Goal: Use online tool/utility: Utilize a website feature to perform a specific function

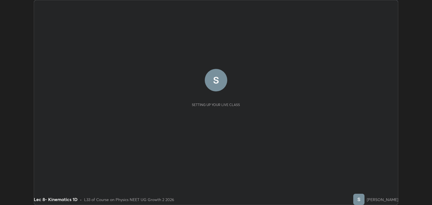
scroll to position [205, 432]
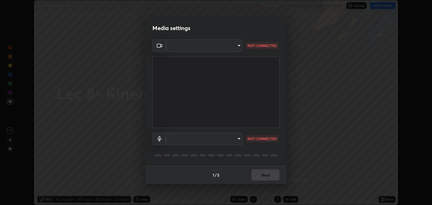
type input "6889e5757fad77820649456bc3a7e4ae290f4e048e3f3cb88d02d5782dedffd8"
type input "default"
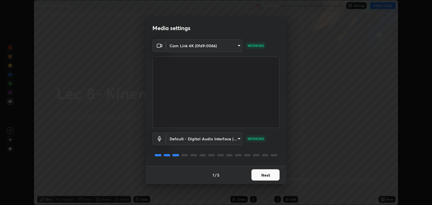
click at [258, 175] on button "Next" at bounding box center [266, 174] width 28 height 11
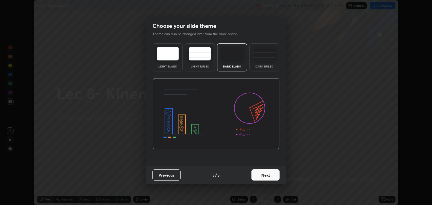
click at [264, 175] on button "Next" at bounding box center [266, 174] width 28 height 11
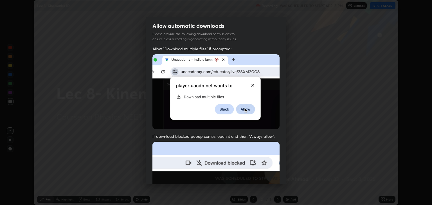
click at [266, 175] on img at bounding box center [215, 203] width 127 height 123
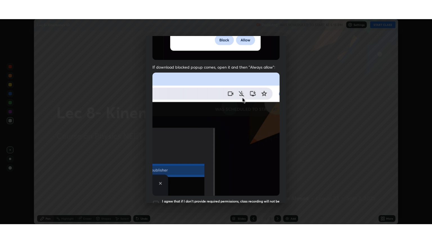
scroll to position [114, 0]
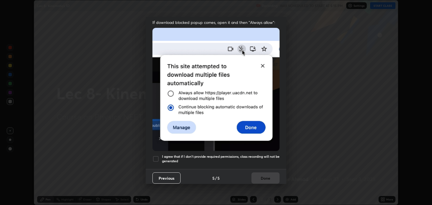
click at [155, 156] on div at bounding box center [155, 159] width 7 height 7
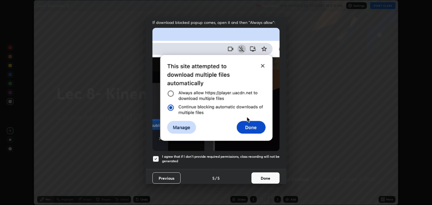
click at [265, 177] on button "Done" at bounding box center [266, 177] width 28 height 11
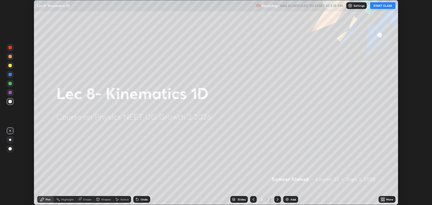
click at [377, 5] on button "START CLASS" at bounding box center [382, 5] width 25 height 7
click at [383, 198] on icon at bounding box center [381, 198] width 1 height 1
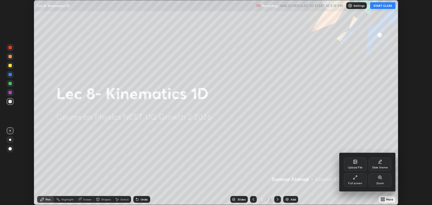
click at [351, 179] on div "Full screen" at bounding box center [355, 180] width 23 height 14
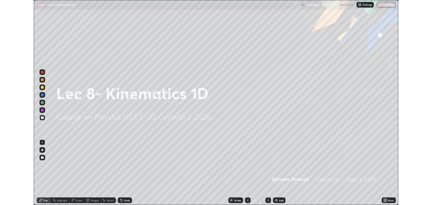
scroll to position [243, 432]
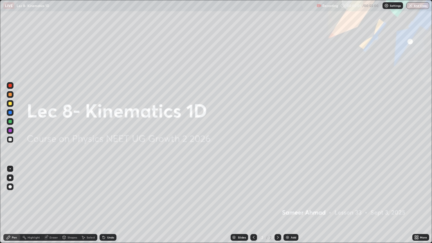
click at [288, 205] on img at bounding box center [287, 237] width 5 height 5
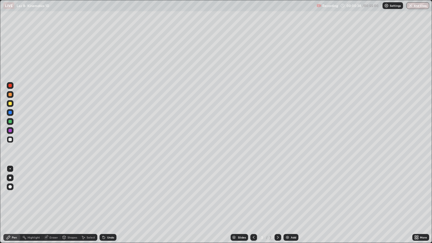
click at [110, 205] on div "Undo" at bounding box center [108, 237] width 17 height 7
click at [107, 205] on div "Undo" at bounding box center [108, 237] width 17 height 7
click at [103, 205] on div "Undo" at bounding box center [108, 237] width 17 height 7
click at [290, 205] on div "Add" at bounding box center [291, 237] width 15 height 7
click at [289, 205] on img at bounding box center [287, 237] width 5 height 5
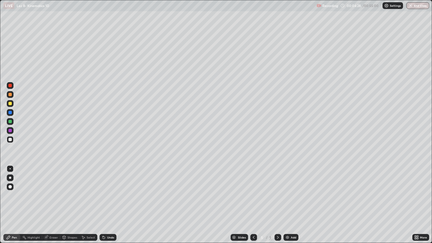
click at [47, 205] on icon at bounding box center [46, 236] width 3 height 3
click at [12, 205] on div "Pen" at bounding box center [14, 237] width 5 height 3
click at [111, 205] on div "Undo" at bounding box center [110, 237] width 7 height 3
click at [293, 205] on div "Add" at bounding box center [291, 237] width 15 height 7
click at [292, 205] on div "Add" at bounding box center [293, 237] width 5 height 3
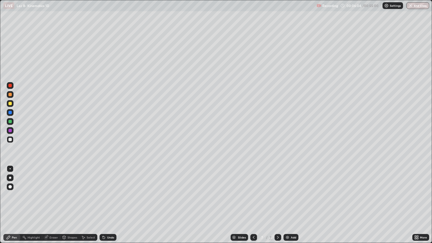
click at [110, 205] on div "Undo" at bounding box center [110, 237] width 7 height 3
click at [253, 205] on icon at bounding box center [254, 237] width 5 height 5
click at [254, 205] on icon at bounding box center [254, 237] width 5 height 5
click at [11, 121] on div at bounding box center [9, 121] width 3 height 3
click at [277, 205] on icon at bounding box center [278, 237] width 5 height 5
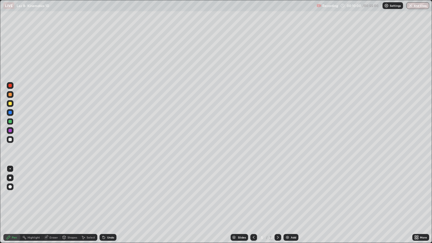
click at [275, 205] on div at bounding box center [278, 237] width 7 height 7
click at [92, 205] on div "Select" at bounding box center [91, 237] width 8 height 3
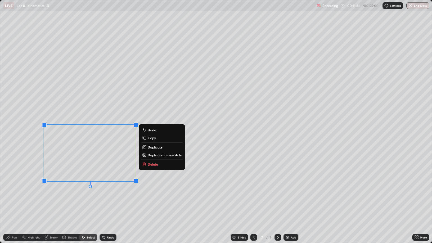
click at [151, 164] on p "Delete" at bounding box center [153, 164] width 10 height 5
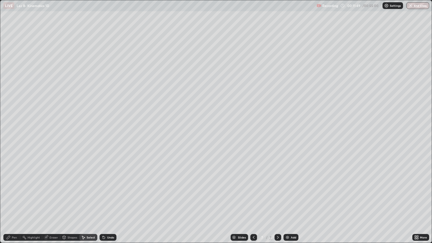
click at [12, 205] on div "Pen" at bounding box center [11, 237] width 17 height 7
click at [12, 120] on div at bounding box center [9, 121] width 3 height 3
click at [10, 139] on div at bounding box center [9, 139] width 3 height 3
click at [107, 205] on div "Undo" at bounding box center [110, 237] width 7 height 3
click at [290, 205] on div "Add" at bounding box center [291, 237] width 15 height 7
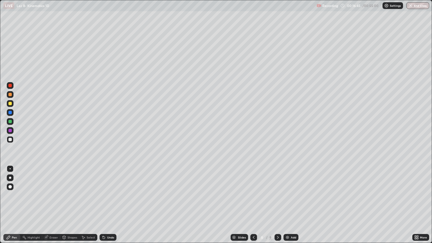
click at [105, 205] on div "Undo" at bounding box center [108, 237] width 17 height 7
click at [291, 205] on div "Add" at bounding box center [293, 237] width 5 height 3
click at [11, 121] on div at bounding box center [9, 121] width 3 height 3
click at [277, 205] on icon at bounding box center [278, 237] width 5 height 5
click at [289, 205] on div "Add" at bounding box center [291, 237] width 15 height 7
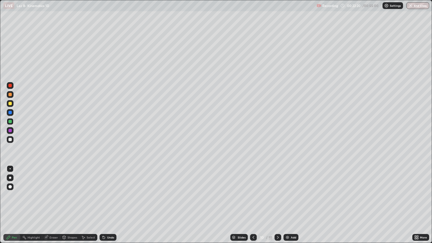
click at [292, 205] on div "Add" at bounding box center [291, 237] width 15 height 7
click at [12, 140] on div at bounding box center [9, 139] width 3 height 3
click at [90, 205] on div "Select" at bounding box center [91, 237] width 8 height 3
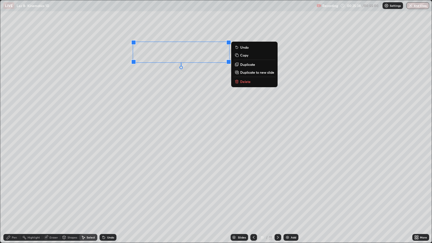
click at [255, 73] on p "Duplicate to new slide" at bounding box center [257, 72] width 34 height 5
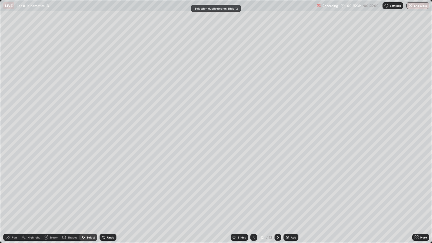
click at [14, 205] on div "Pen" at bounding box center [11, 237] width 17 height 7
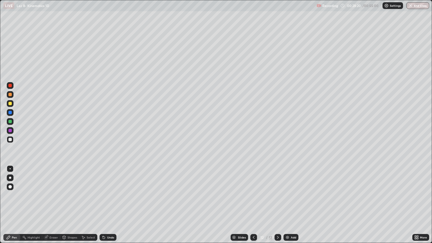
click at [292, 205] on div "Add" at bounding box center [291, 237] width 15 height 7
click at [109, 205] on div "Undo" at bounding box center [110, 237] width 7 height 3
click at [107, 205] on div "Undo" at bounding box center [110, 237] width 7 height 3
click at [106, 205] on div "Undo" at bounding box center [108, 237] width 17 height 7
click at [107, 205] on div "Undo" at bounding box center [110, 237] width 7 height 3
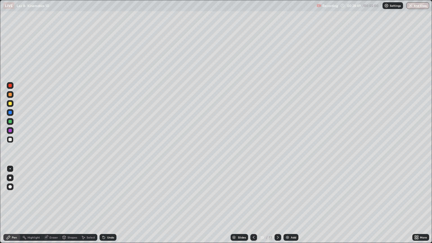
click at [108, 205] on div "Undo" at bounding box center [110, 237] width 7 height 3
click at [292, 205] on div "Add" at bounding box center [293, 237] width 5 height 3
click at [106, 205] on div "Undo" at bounding box center [108, 237] width 17 height 7
click at [108, 205] on div "Undo" at bounding box center [108, 237] width 17 height 7
click at [289, 205] on div "Add" at bounding box center [291, 237] width 15 height 7
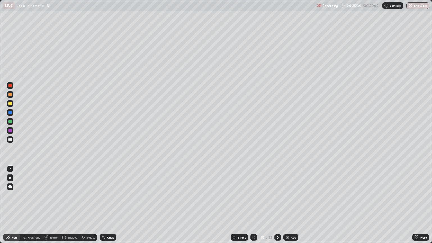
click at [252, 205] on icon at bounding box center [254, 237] width 5 height 5
click at [277, 205] on icon at bounding box center [278, 237] width 5 height 5
click at [90, 205] on div "Select" at bounding box center [91, 237] width 8 height 3
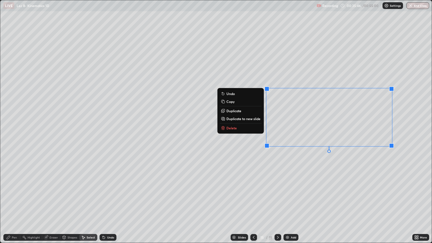
click at [250, 128] on button "Delete" at bounding box center [241, 128] width 42 height 7
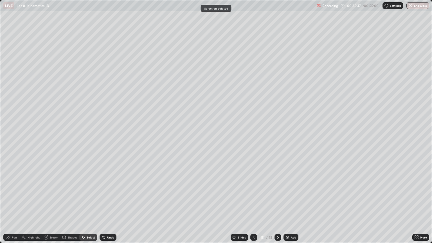
click at [11, 205] on div "Pen" at bounding box center [11, 237] width 17 height 7
click at [11, 123] on div at bounding box center [9, 121] width 3 height 3
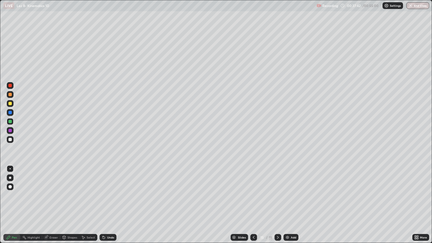
click at [279, 205] on icon at bounding box center [278, 237] width 5 height 5
click at [253, 205] on icon at bounding box center [254, 237] width 5 height 5
click at [277, 205] on icon at bounding box center [278, 237] width 5 height 5
click at [109, 205] on div "Undo" at bounding box center [110, 237] width 7 height 3
click at [108, 205] on div "Undo" at bounding box center [110, 237] width 7 height 3
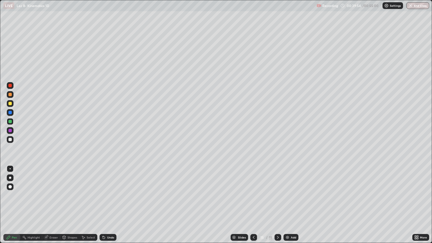
click at [107, 205] on div "Undo" at bounding box center [110, 237] width 7 height 3
click at [107, 205] on div "Undo" at bounding box center [108, 237] width 17 height 7
click at [106, 205] on div "Undo" at bounding box center [108, 237] width 17 height 7
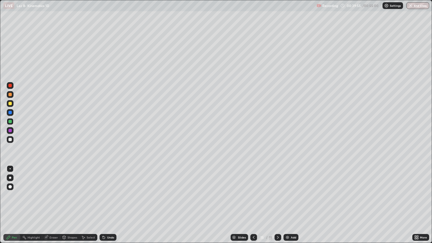
click at [107, 205] on div "Undo" at bounding box center [108, 237] width 17 height 7
click at [106, 205] on div "Undo" at bounding box center [108, 237] width 17 height 7
click at [107, 205] on div "Undo" at bounding box center [108, 237] width 17 height 7
click at [289, 205] on div "Add" at bounding box center [291, 237] width 15 height 7
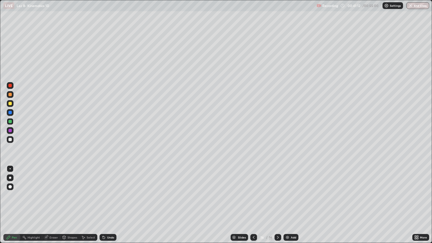
click at [10, 139] on div at bounding box center [9, 139] width 3 height 3
click at [108, 205] on div "Undo" at bounding box center [110, 237] width 7 height 3
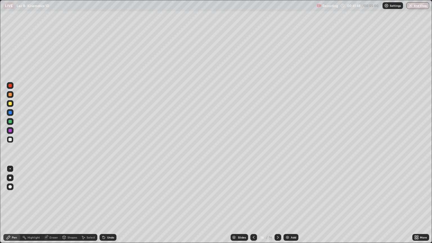
click at [108, 205] on div "Undo" at bounding box center [110, 237] width 7 height 3
click at [107, 205] on div "Undo" at bounding box center [110, 237] width 7 height 3
click at [108, 205] on div "Undo" at bounding box center [110, 237] width 7 height 3
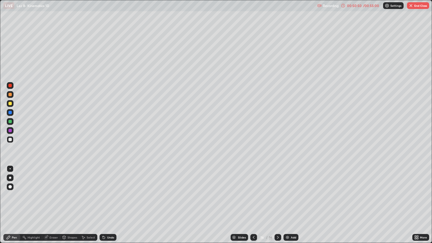
click at [292, 205] on div "Add" at bounding box center [293, 237] width 5 height 3
click at [254, 205] on icon at bounding box center [254, 237] width 5 height 5
click at [277, 205] on icon at bounding box center [278, 237] width 5 height 5
click at [418, 6] on button "End Class" at bounding box center [418, 5] width 22 height 7
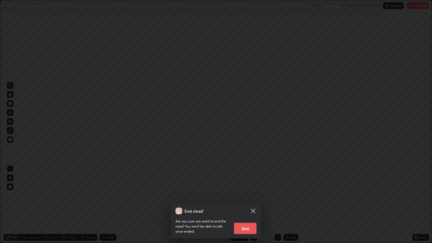
click at [252, 205] on icon at bounding box center [253, 211] width 7 height 7
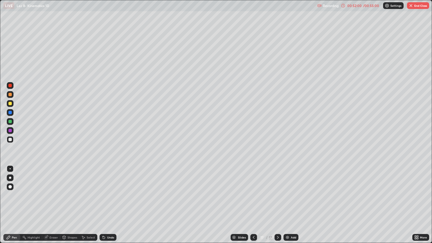
click at [413, 5] on img "button" at bounding box center [411, 5] width 5 height 5
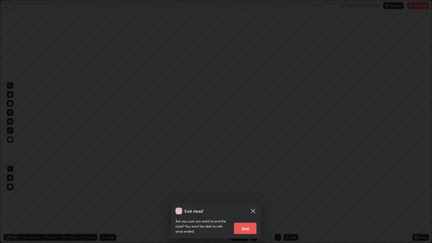
click at [244, 205] on button "End" at bounding box center [245, 228] width 23 height 11
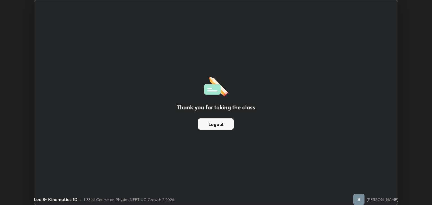
scroll to position [27927, 27701]
